Goal: Information Seeking & Learning: Check status

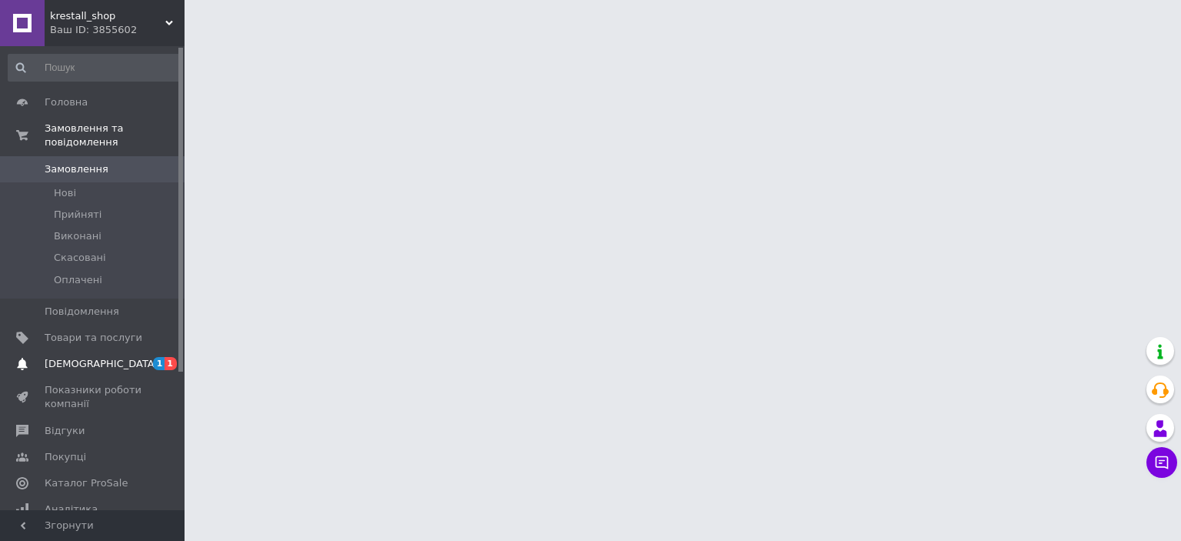
click at [96, 357] on span "[DEMOGRAPHIC_DATA]" at bounding box center [102, 364] width 114 height 14
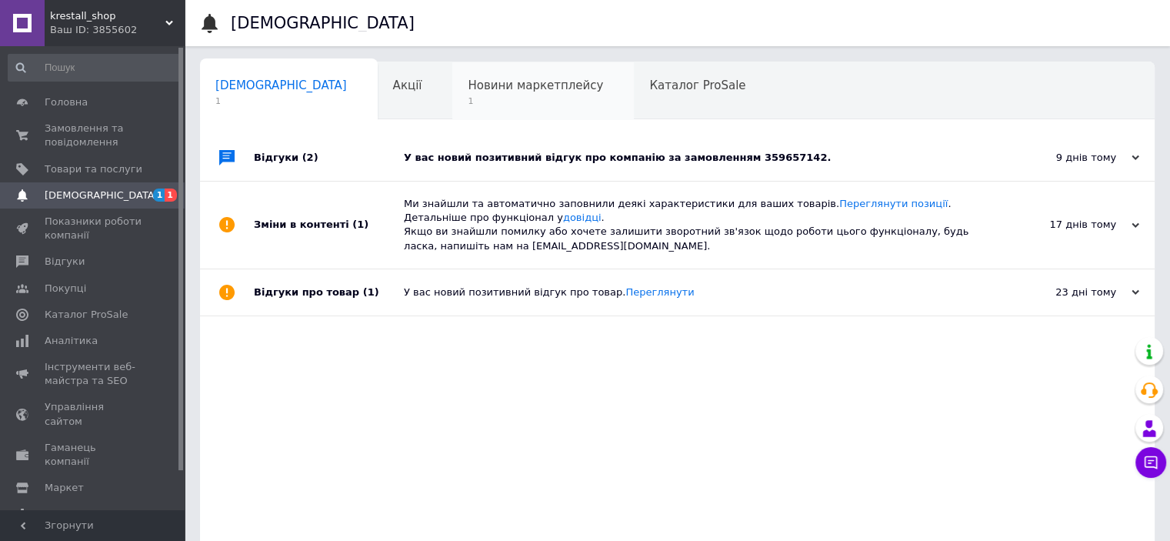
click at [468, 85] on span "Новини маркетплейсу" at bounding box center [535, 85] width 135 height 14
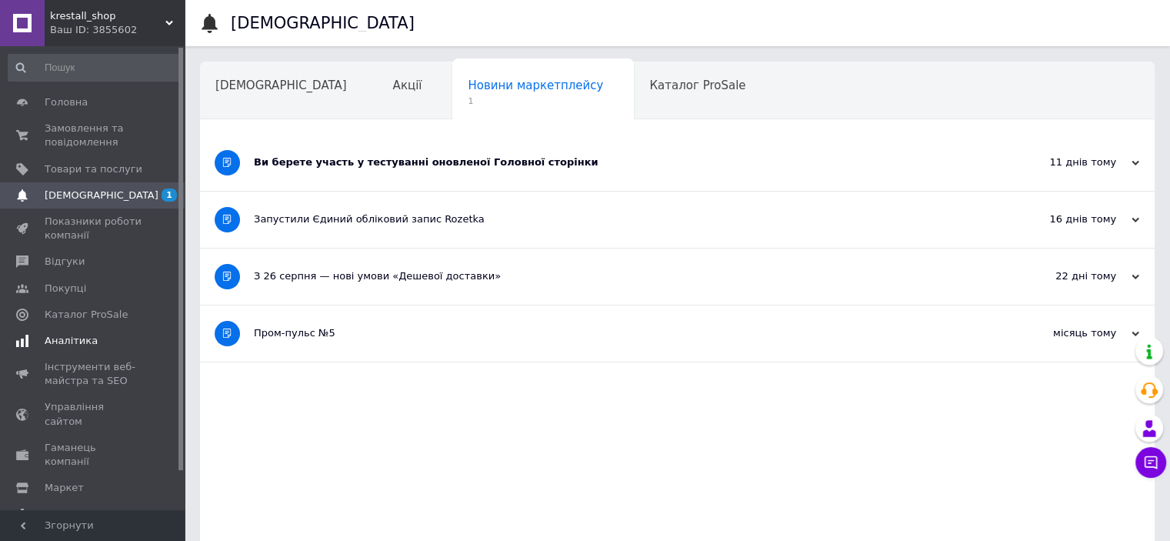
click at [123, 335] on span "Аналітика" at bounding box center [94, 341] width 98 height 14
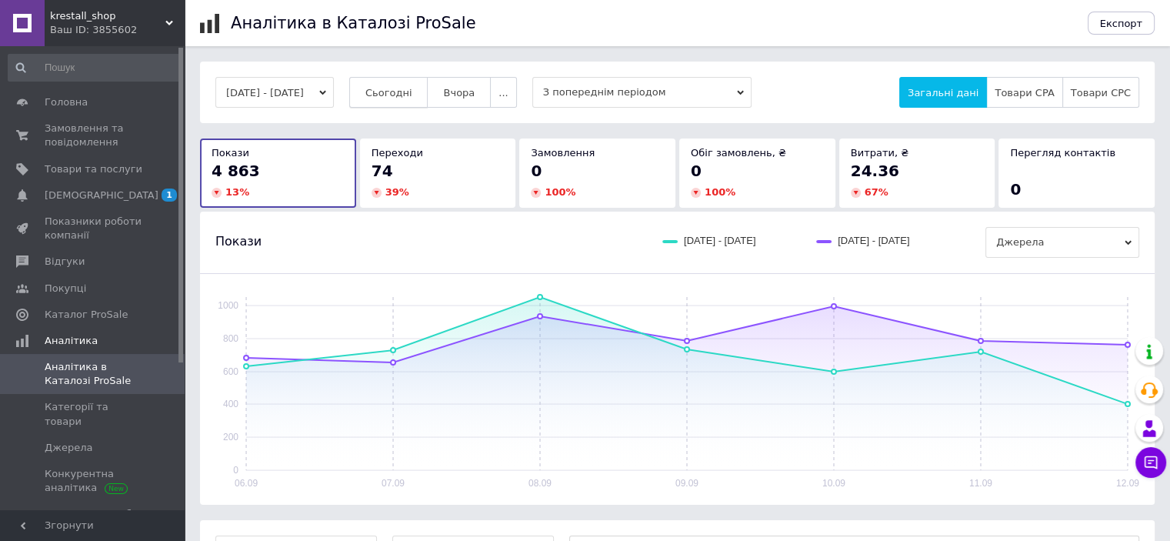
click at [413, 85] on button "Сьогодні" at bounding box center [388, 92] width 79 height 31
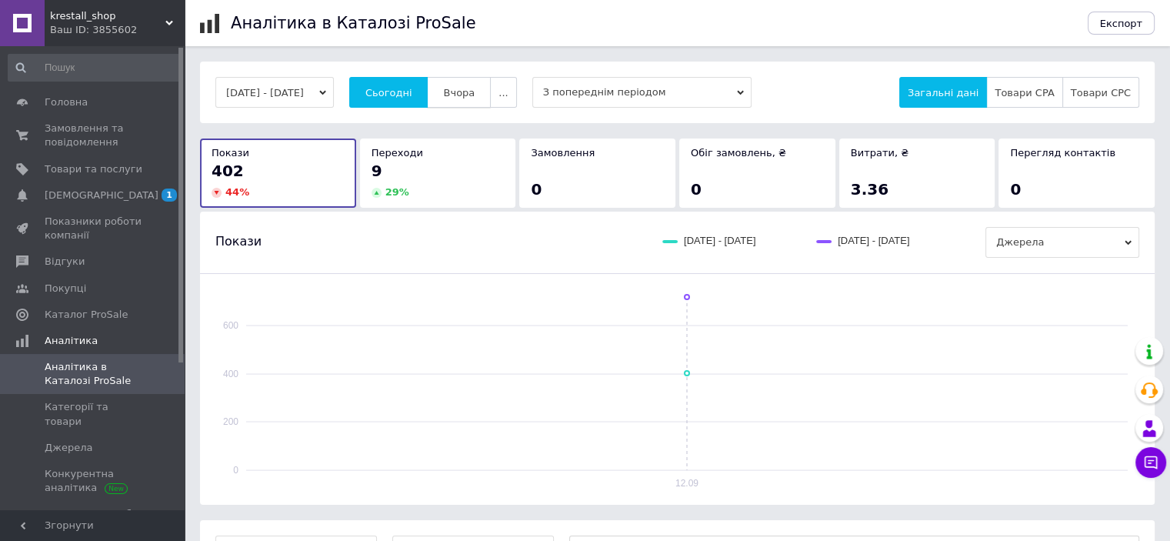
click at [474, 88] on span "Вчора" at bounding box center [459, 93] width 32 height 12
